Goal: Information Seeking & Learning: Learn about a topic

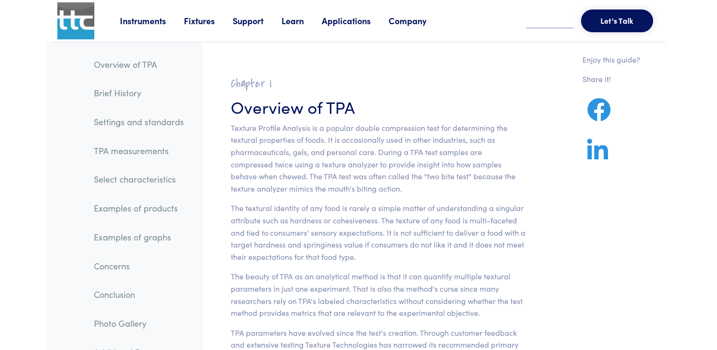
click at [521, 96] on h3 "Overview of TPA" at bounding box center [378, 106] width 295 height 23
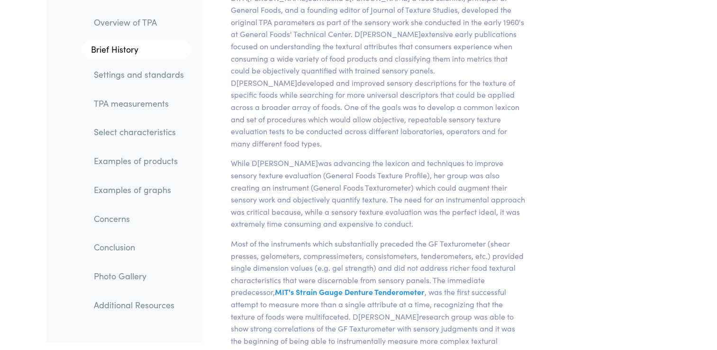
scroll to position [3941, 0]
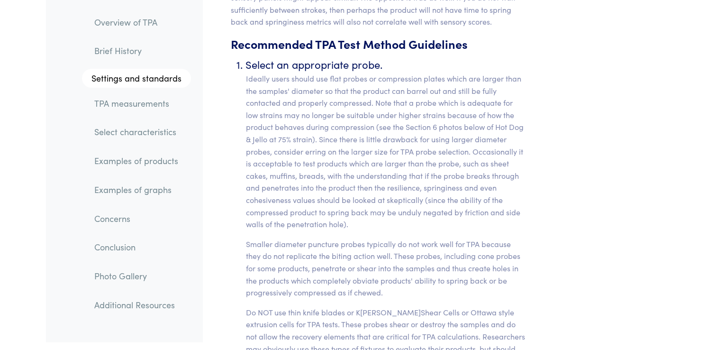
click at [515, 175] on p "Ideally users should use flat probes or compression plates which are larger tha…" at bounding box center [386, 151] width 280 height 158
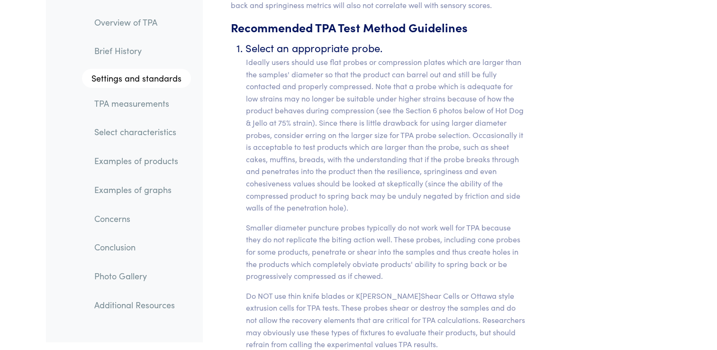
scroll to position [3959, 0]
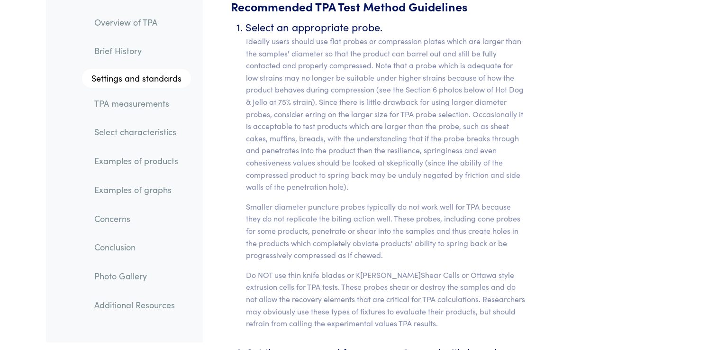
scroll to position [3978, 0]
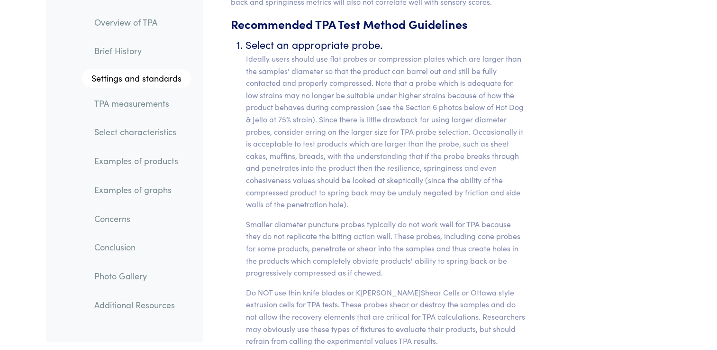
scroll to position [3959, 0]
click at [493, 121] on p "Ideally users should use flat probes or compression plates which are larger tha…" at bounding box center [386, 133] width 280 height 158
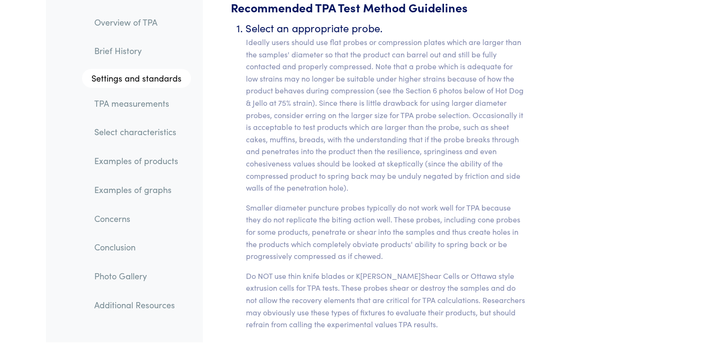
scroll to position [3978, 0]
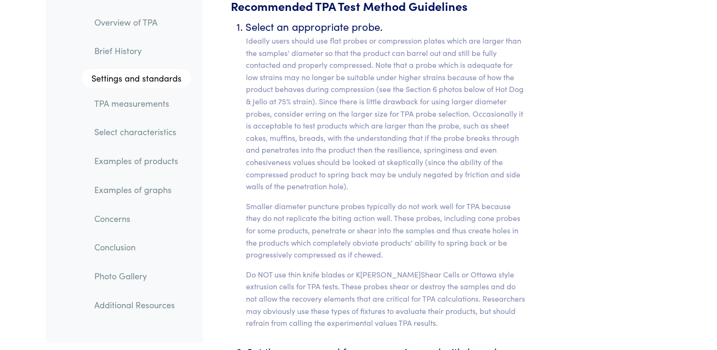
click at [315, 220] on p "Smaller diameter puncture probes typically do not work well for TPA because the…" at bounding box center [386, 230] width 280 height 61
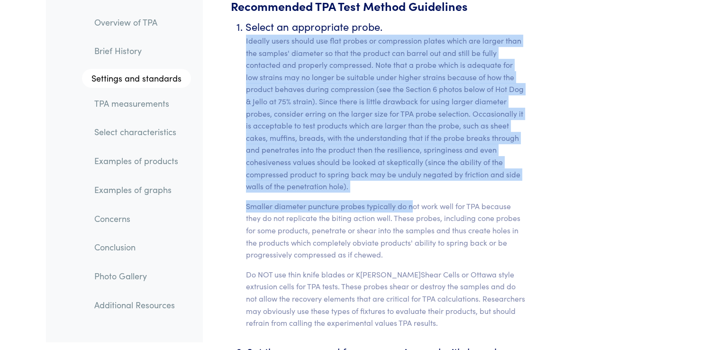
drag, startPoint x: 240, startPoint y: 27, endPoint x: 413, endPoint y: 189, distance: 236.9
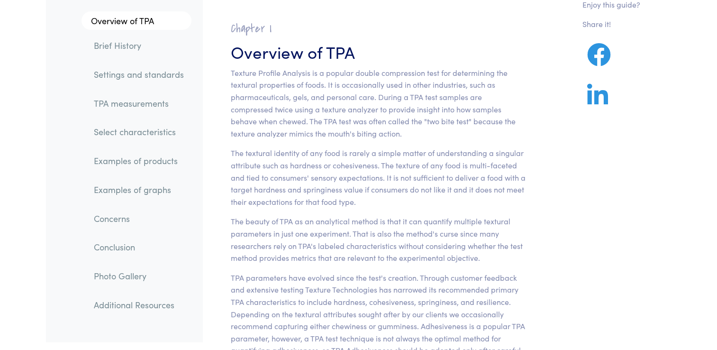
scroll to position [57, 0]
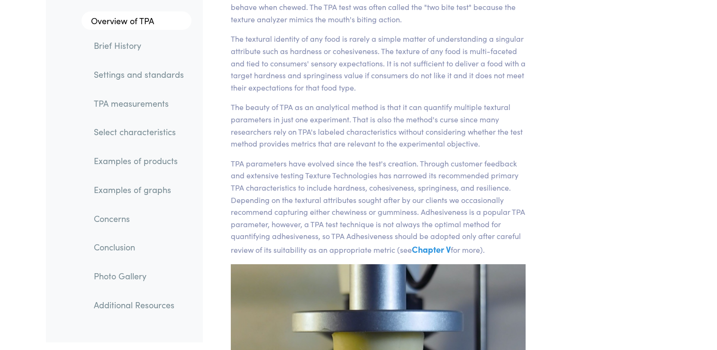
scroll to position [208, 0]
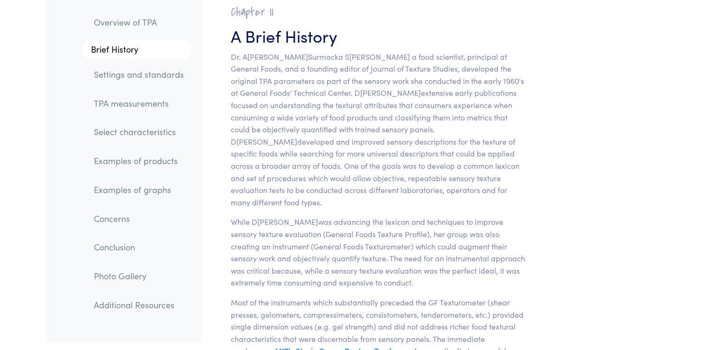
scroll to position [628, 0]
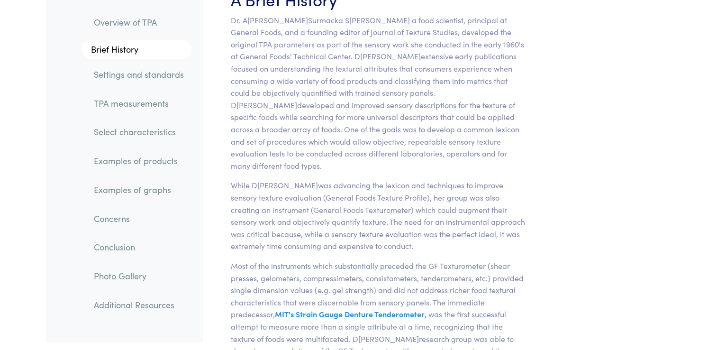
scroll to position [647, 0]
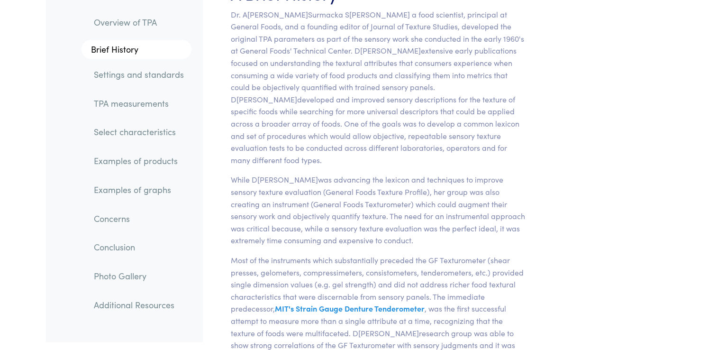
scroll to position [628, 0]
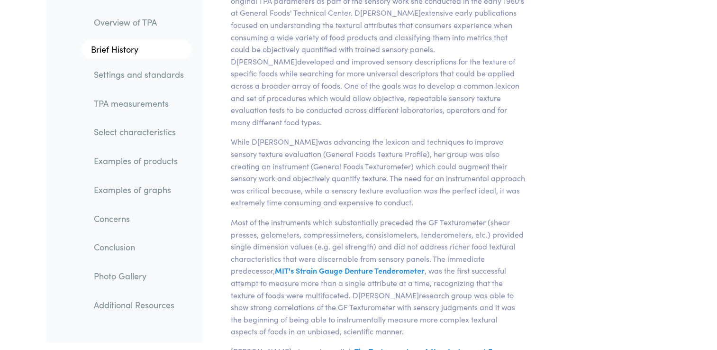
scroll to position [666, 0]
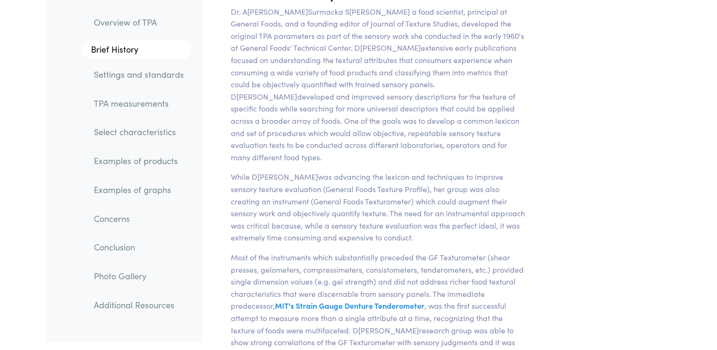
scroll to position [647, 0]
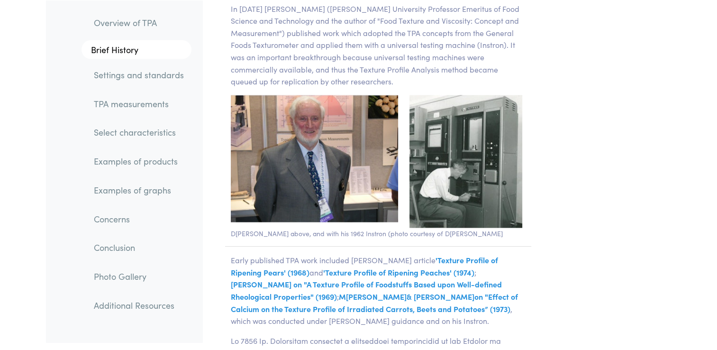
scroll to position [2176, 0]
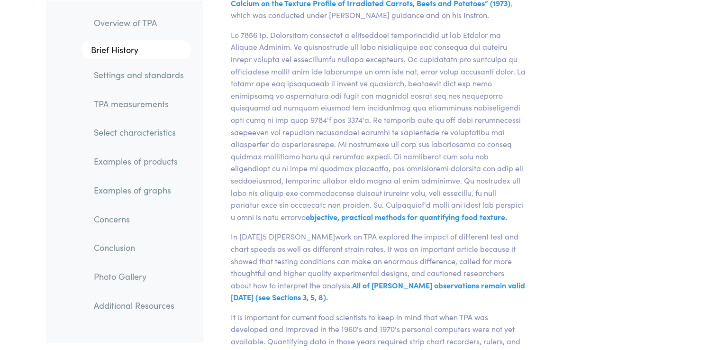
click at [99, 33] on li "Brief History" at bounding box center [131, 46] width 119 height 26
click at [117, 15] on link "Overview of TPA" at bounding box center [138, 22] width 105 height 22
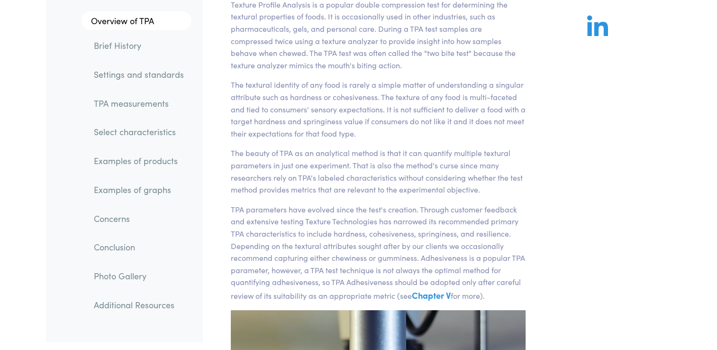
scroll to position [76, 0]
